Goal: Information Seeking & Learning: Learn about a topic

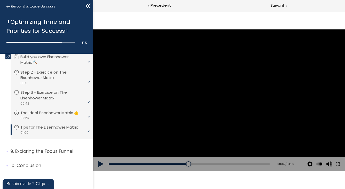
scroll to position [625, 0]
click at [96, 165] on button at bounding box center [100, 164] width 15 height 14
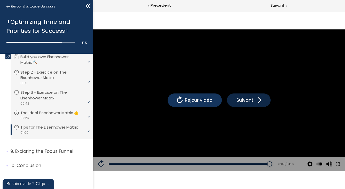
click at [253, 100] on span "Suivant" at bounding box center [244, 100] width 19 height 7
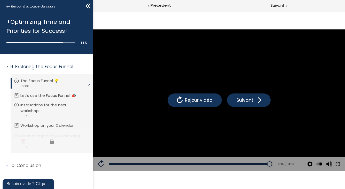
scroll to position [710, 0]
click at [282, 4] on span "Suivant" at bounding box center [277, 5] width 14 height 6
click at [279, 7] on span "Suivant" at bounding box center [277, 5] width 14 height 6
click at [289, 3] on div "Suivant" at bounding box center [282, 6] width 126 height 12
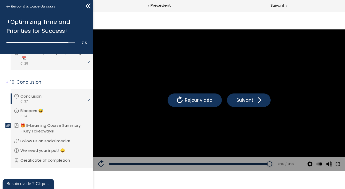
scroll to position [794, 0]
click at [282, 3] on span "Suivant" at bounding box center [277, 5] width 14 height 6
click at [269, 3] on div "Suivant" at bounding box center [282, 6] width 126 height 12
click at [268, 5] on div "Suivant" at bounding box center [282, 6] width 126 height 12
click at [271, 4] on span "Suivant" at bounding box center [277, 5] width 14 height 6
